Goal: Find specific page/section: Find specific page/section

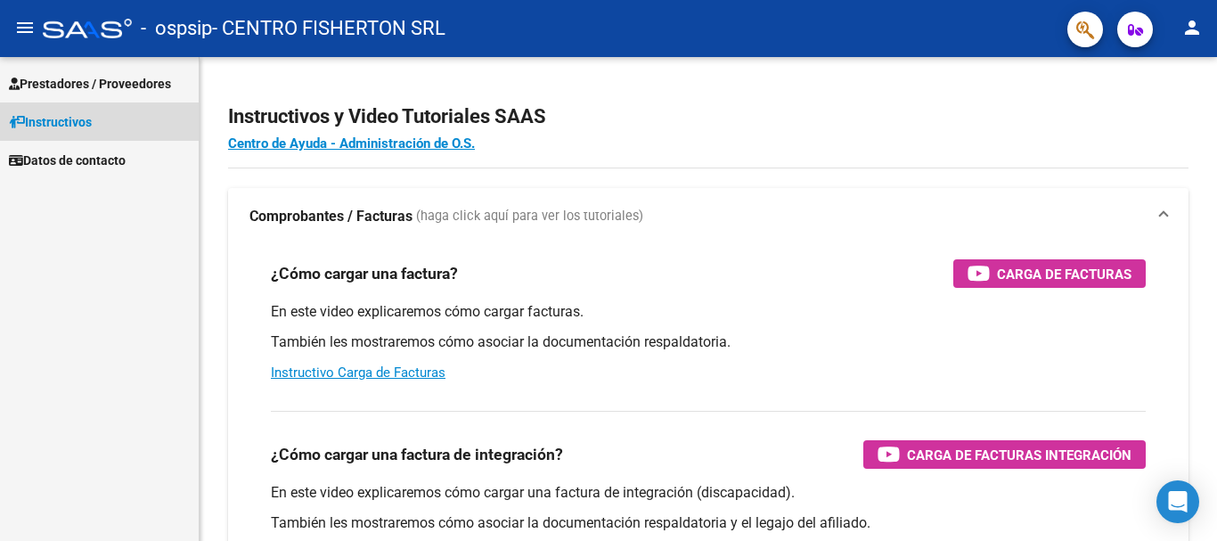
click at [63, 121] on span "Instructivos" at bounding box center [50, 122] width 83 height 20
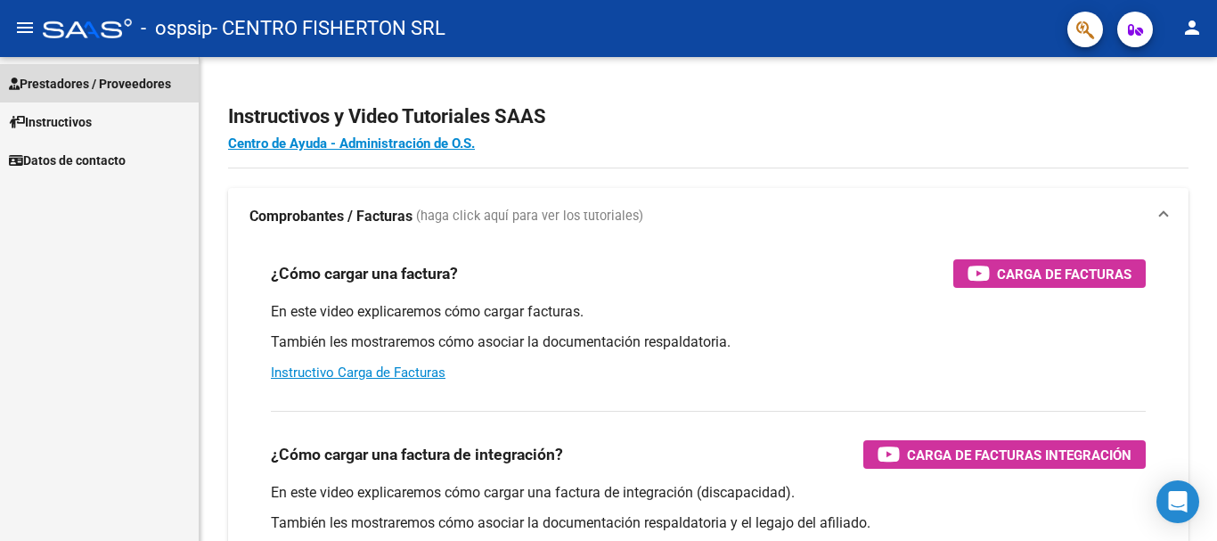
click at [80, 74] on span "Prestadores / Proveedores" at bounding box center [90, 84] width 162 height 20
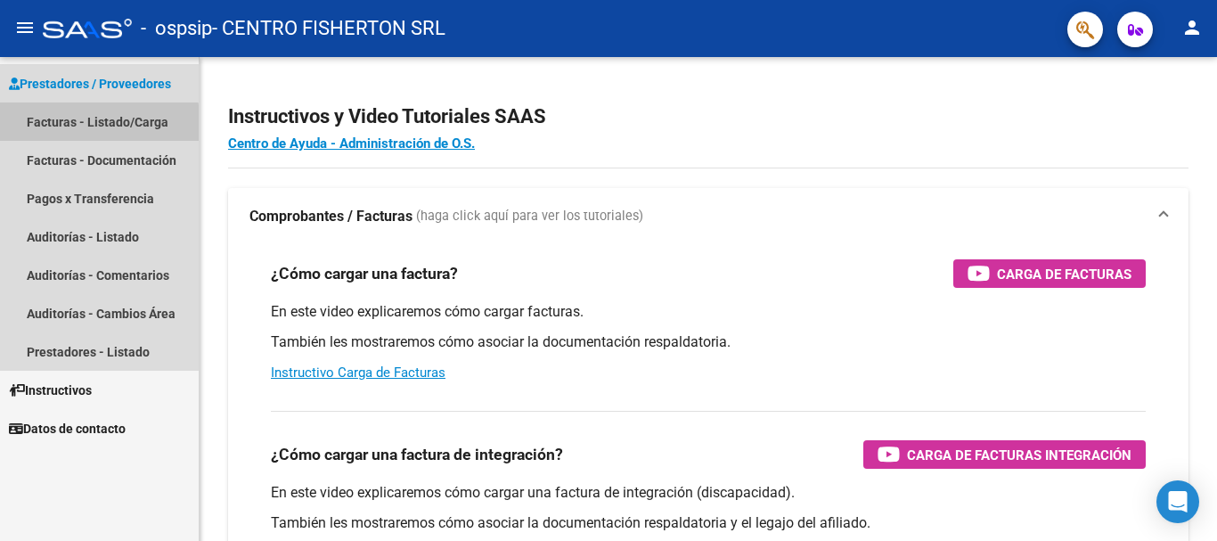
click at [83, 125] on link "Facturas - Listado/Carga" at bounding box center [99, 121] width 199 height 38
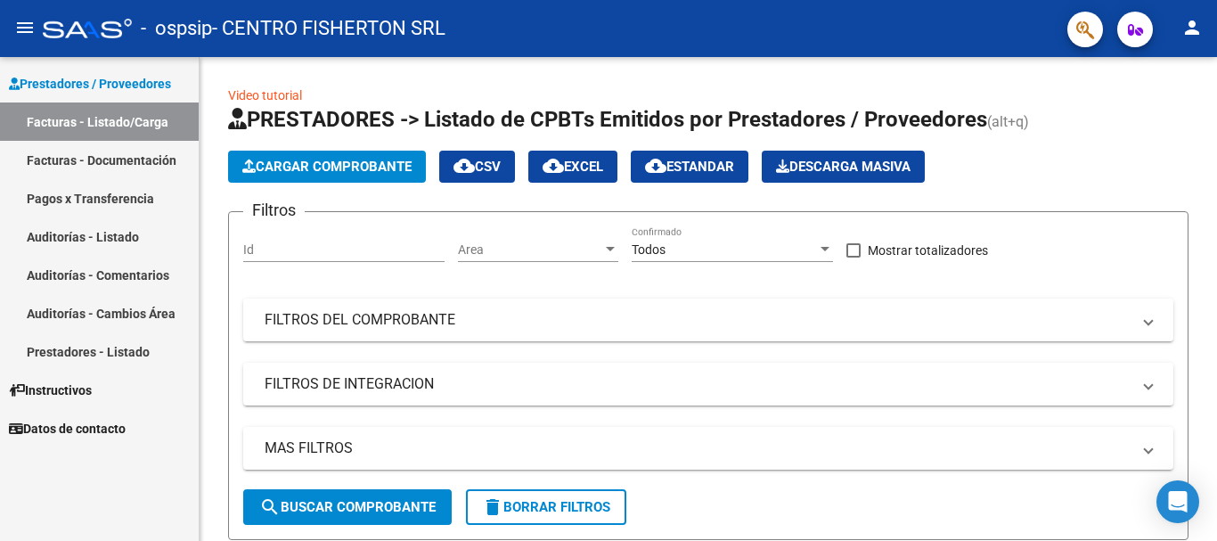
click at [1128, 35] on icon "button" at bounding box center [1135, 29] width 15 height 13
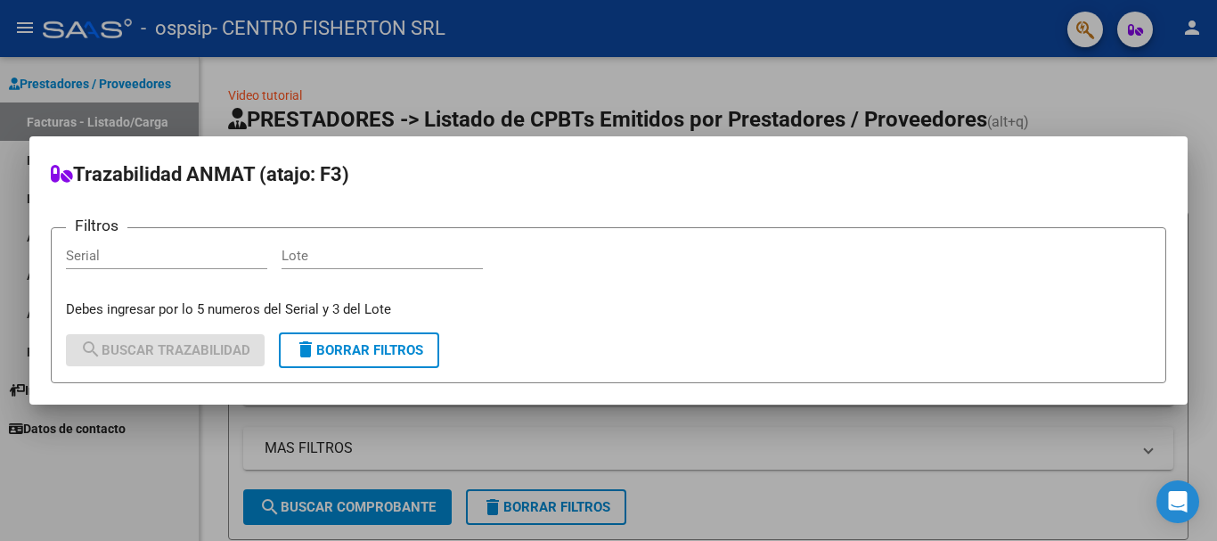
drag, startPoint x: 886, startPoint y: 60, endPoint x: 1001, endPoint y: 37, distance: 117.0
click at [896, 59] on div at bounding box center [608, 270] width 1217 height 541
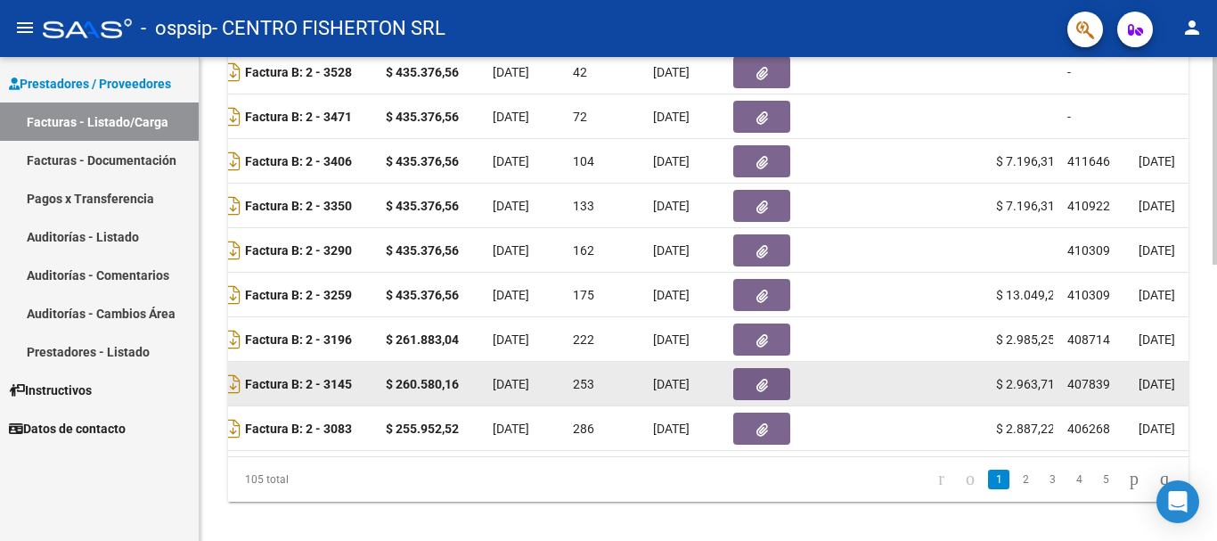
scroll to position [646, 0]
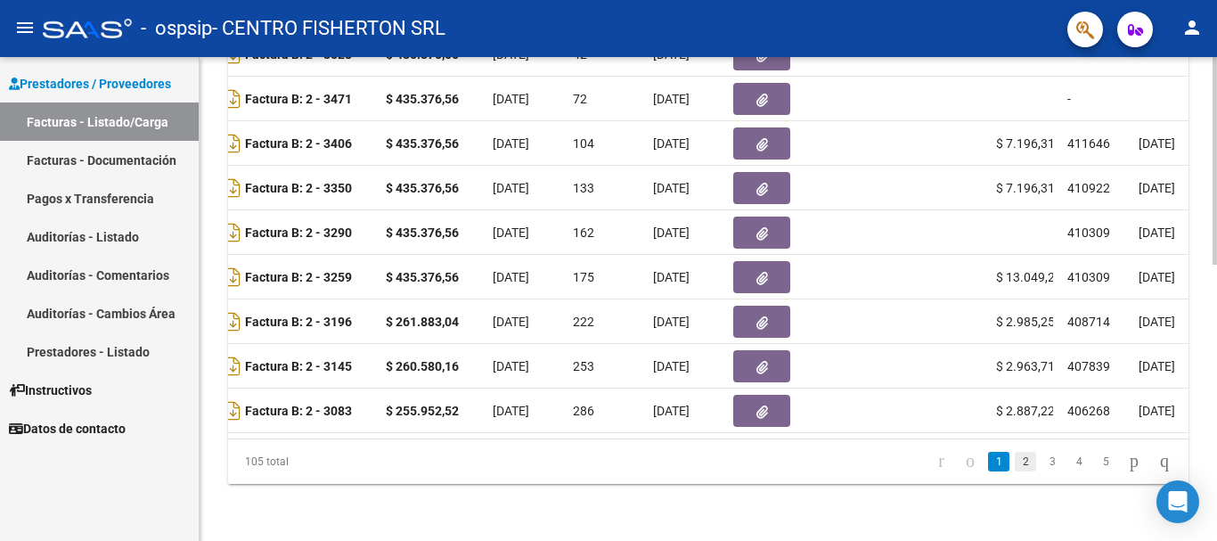
click at [1015, 455] on link "2" at bounding box center [1025, 462] width 21 height 20
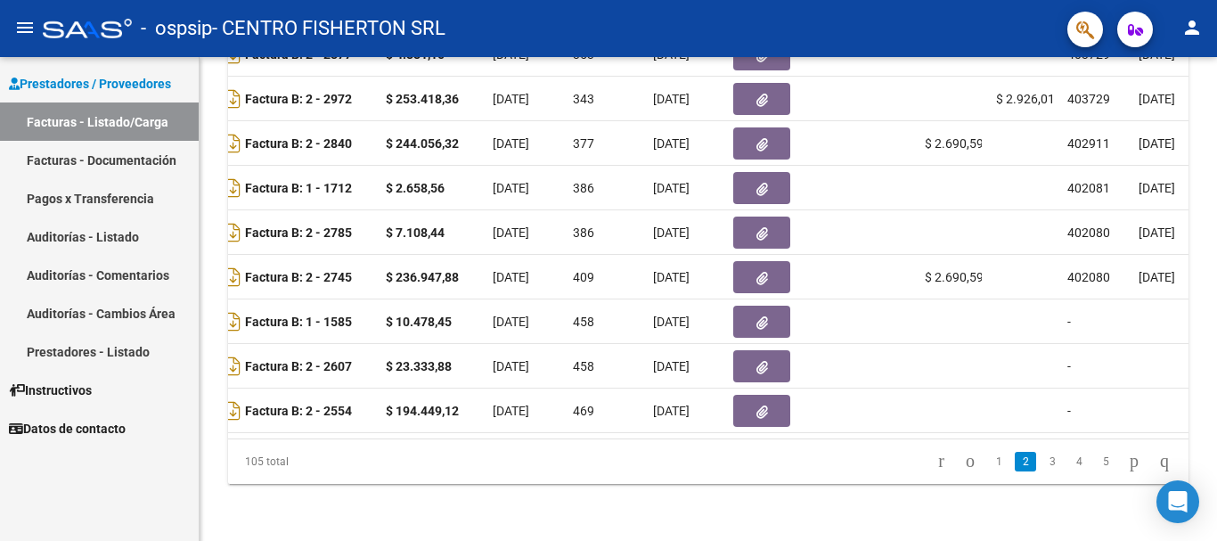
click at [1041, 461] on link "3" at bounding box center [1051, 462] width 21 height 20
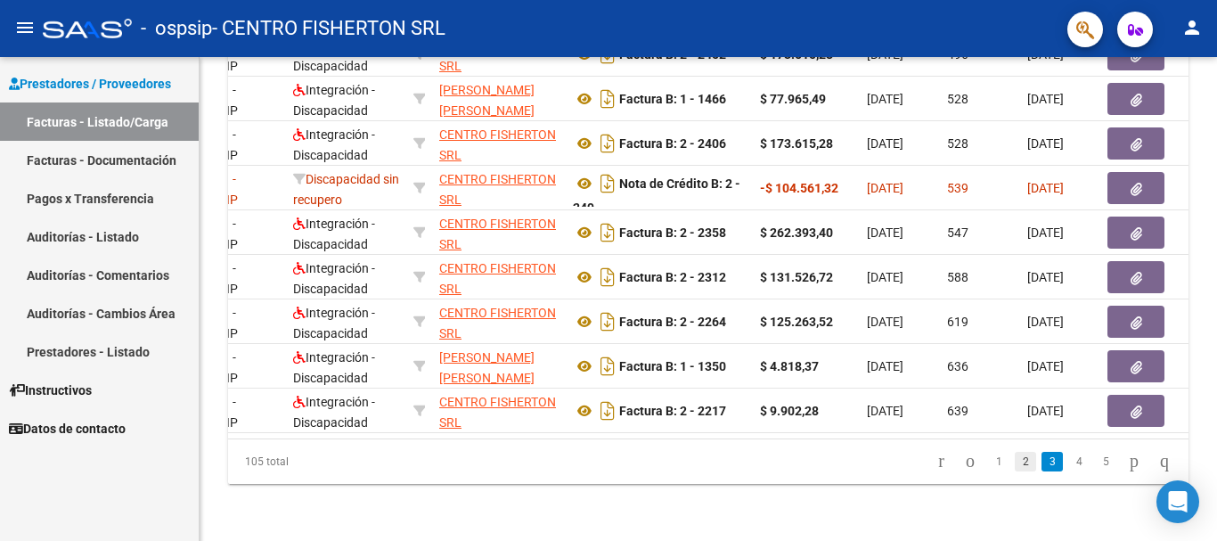
click at [1015, 462] on link "2" at bounding box center [1025, 462] width 21 height 20
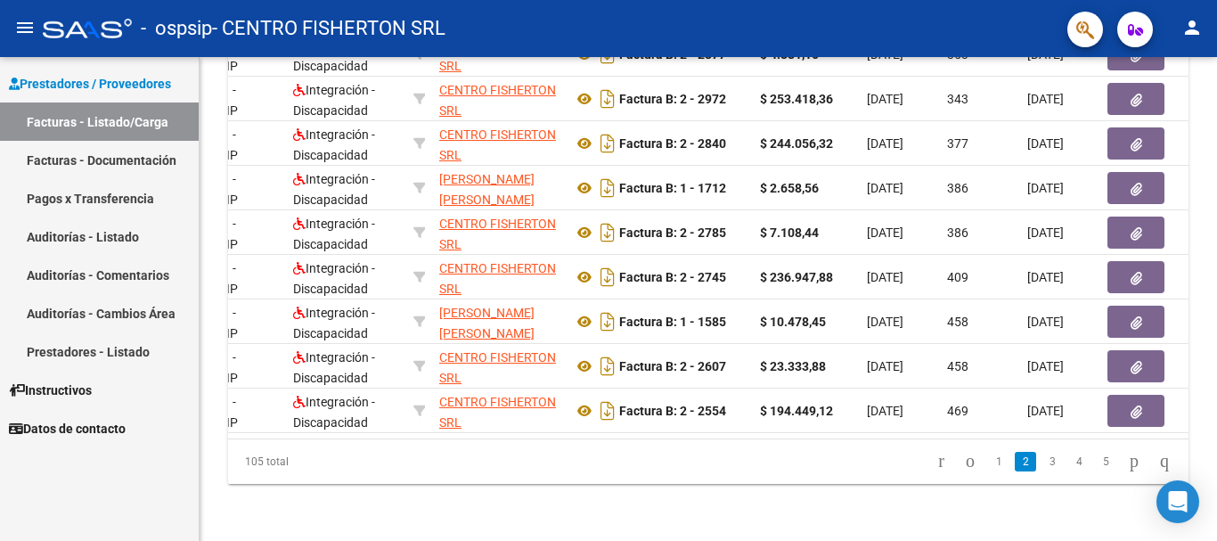
drag, startPoint x: 537, startPoint y: 440, endPoint x: 600, endPoint y: 434, distance: 63.6
click at [600, 434] on div "ID CAE Facturado x Orden De Area Razón Social CPBT Monto Fecha Cpbt [PERSON_NAM…" at bounding box center [708, 203] width 960 height 561
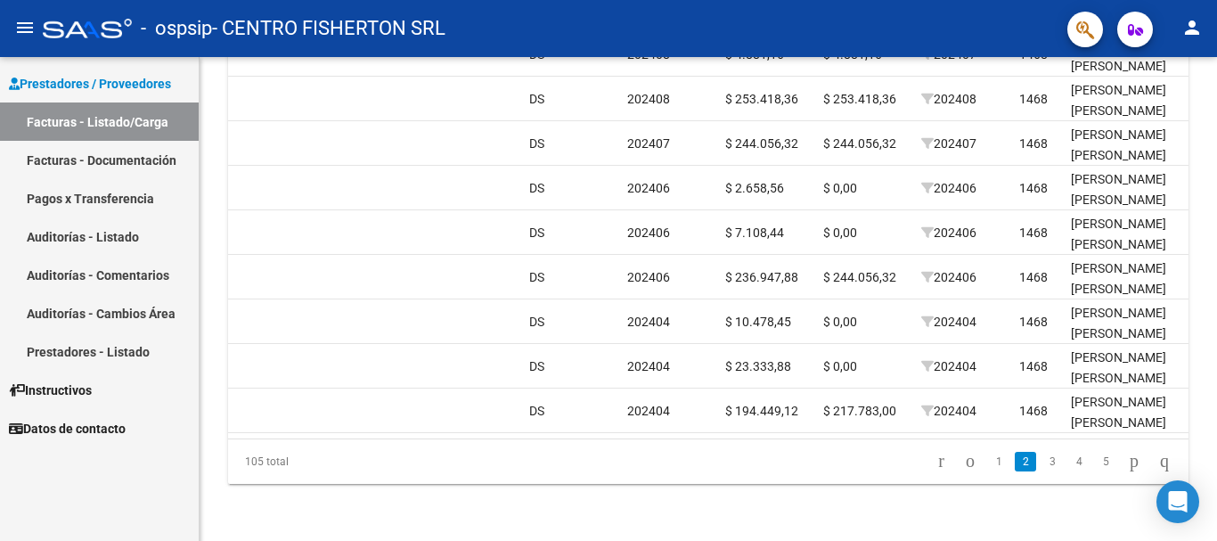
scroll to position [0, 0]
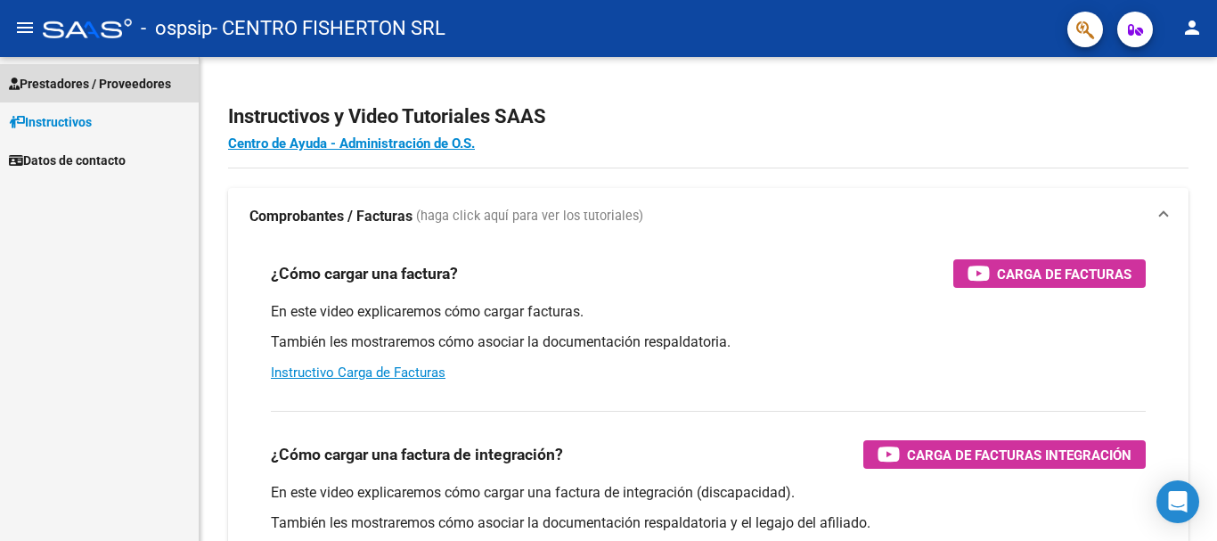
click at [45, 85] on span "Prestadores / Proveedores" at bounding box center [90, 84] width 162 height 20
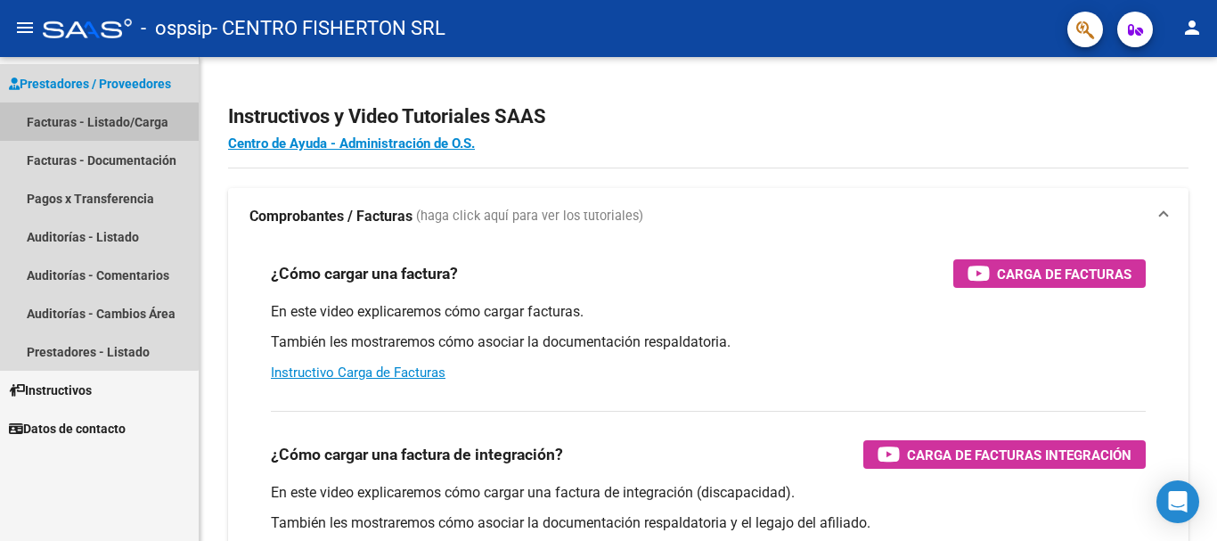
click at [77, 123] on link "Facturas - Listado/Carga" at bounding box center [99, 121] width 199 height 38
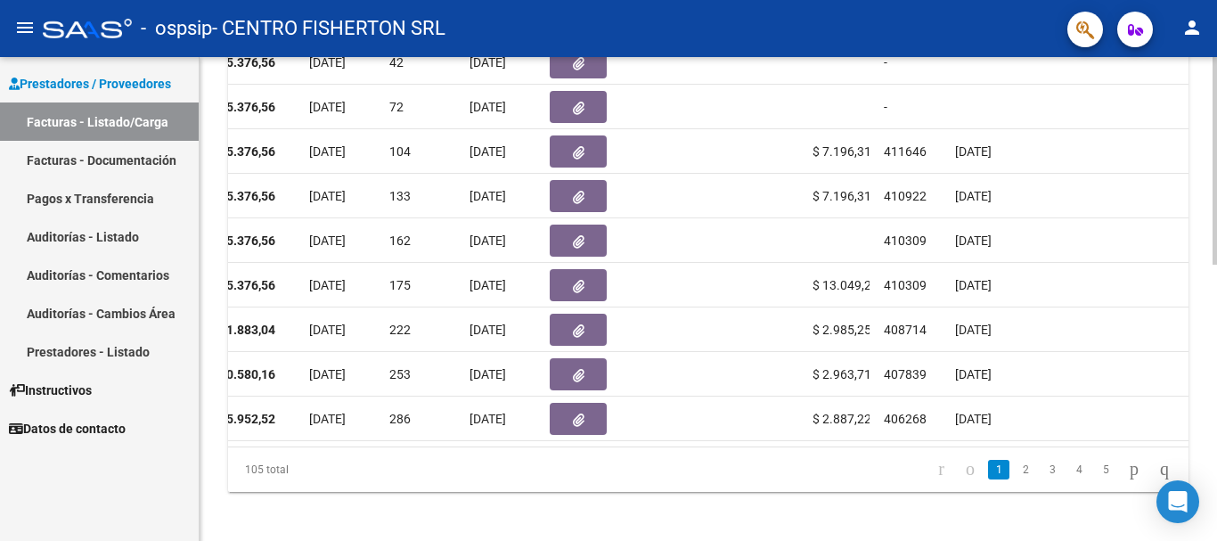
scroll to position [0, 886]
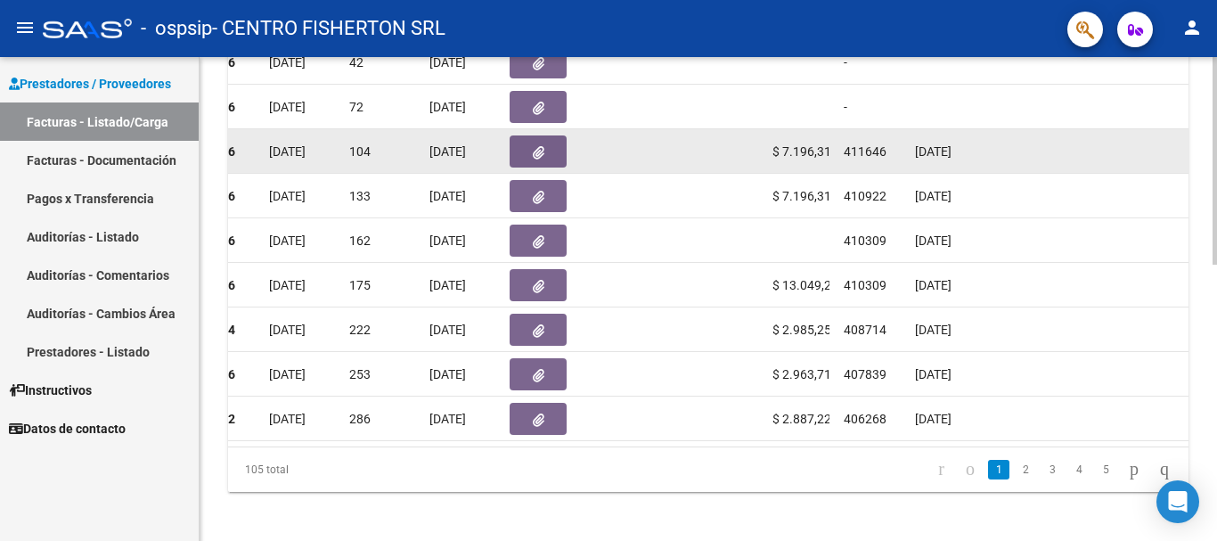
click at [352, 160] on div "104" at bounding box center [382, 152] width 66 height 20
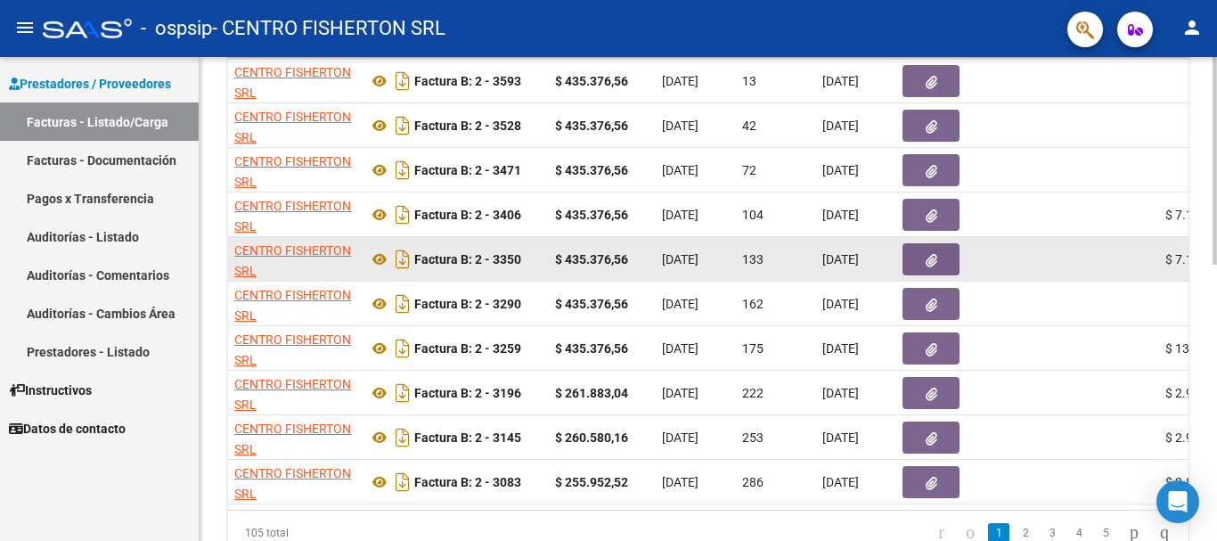
scroll to position [534, 0]
